Goal: Task Accomplishment & Management: Manage account settings

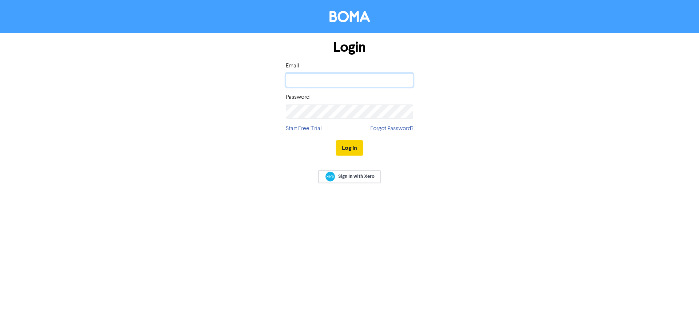
type input "[PERSON_NAME][EMAIL_ADDRESS][DOMAIN_NAME]"
click at [351, 144] on button "Log In" at bounding box center [350, 147] width 28 height 15
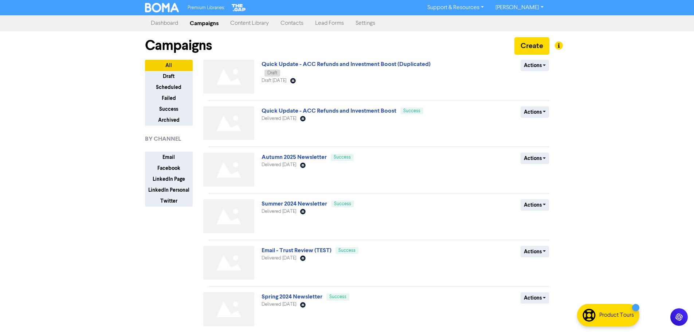
click at [590, 59] on div "Premium Libraries: Support & Resources Video Tutorials FAQ & Guides Marketing E…" at bounding box center [347, 166] width 694 height 332
click at [652, 225] on div "Premium Libraries: Support & Resources Video Tutorials FAQ & Guides Marketing E…" at bounding box center [347, 166] width 694 height 332
click at [526, 49] on button "Create" at bounding box center [531, 45] width 35 height 17
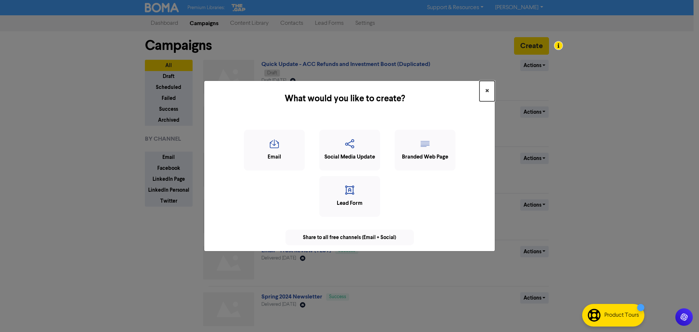
click at [490, 91] on button "×" at bounding box center [487, 91] width 15 height 20
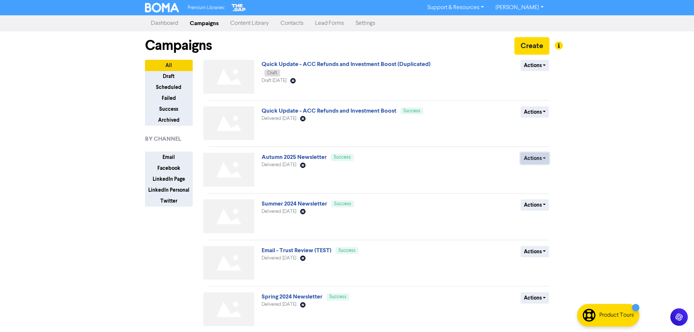
click at [536, 160] on button "Actions" at bounding box center [534, 158] width 29 height 11
click at [542, 177] on button "Duplicate" at bounding box center [550, 174] width 58 height 12
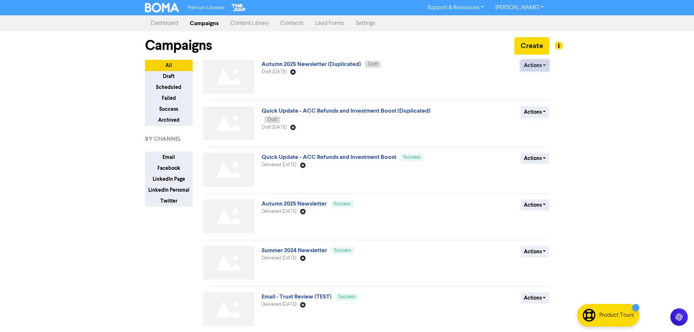
click at [549, 63] on button "Actions" at bounding box center [534, 65] width 29 height 11
click at [553, 105] on button "Rename" at bounding box center [550, 104] width 58 height 12
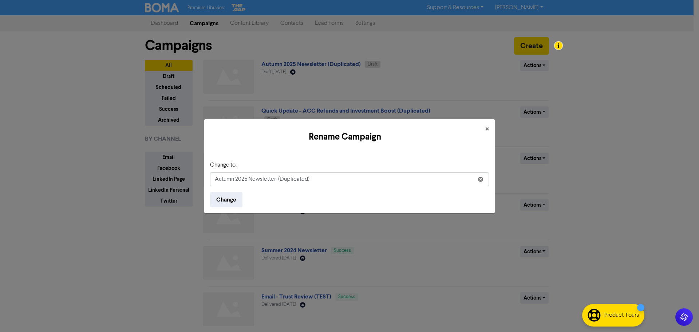
drag, startPoint x: 233, startPoint y: 178, endPoint x: 197, endPoint y: 178, distance: 36.1
click at [197, 178] on div "Rename Campaign × Change to: Autumn 2025 Newsletter (Duplicated) Change" at bounding box center [349, 166] width 699 height 332
drag, startPoint x: 275, startPoint y: 181, endPoint x: 344, endPoint y: 181, distance: 68.8
click at [344, 181] on input "Spring 2025 Newsletter (Duplicated)" at bounding box center [349, 179] width 279 height 14
type input "Spring 2025 Newsletter"
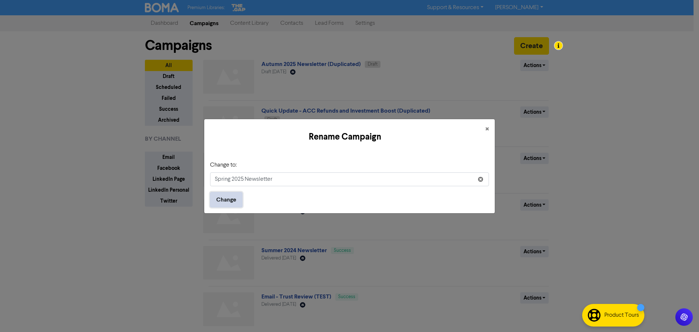
click at [234, 203] on button "Change" at bounding box center [226, 199] width 32 height 15
